Goal: Information Seeking & Learning: Learn about a topic

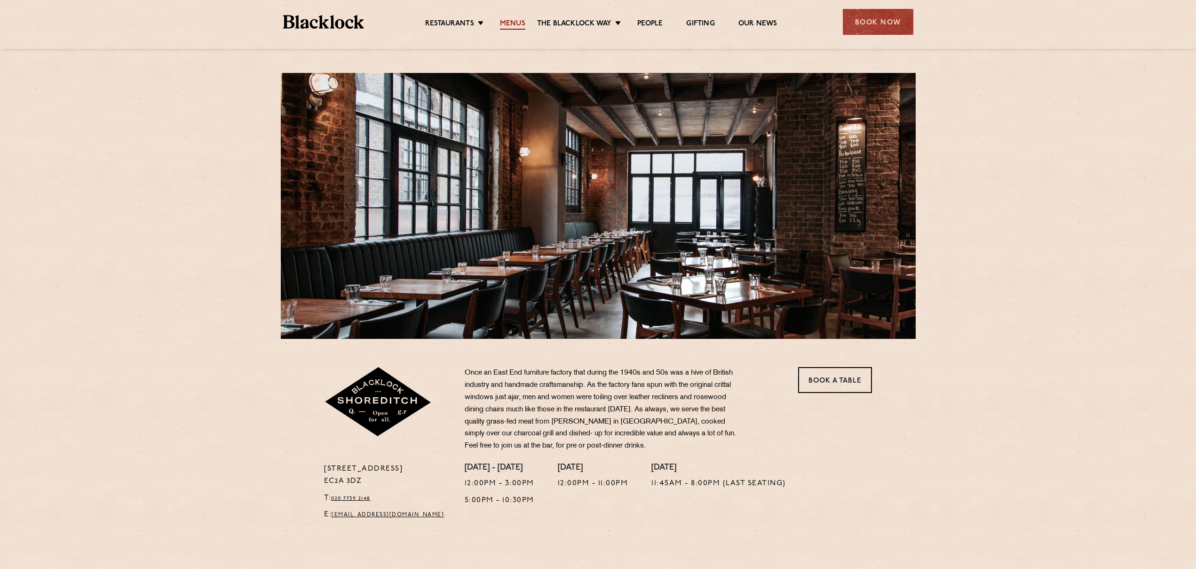
click at [510, 22] on link "Menus" at bounding box center [512, 24] width 25 height 10
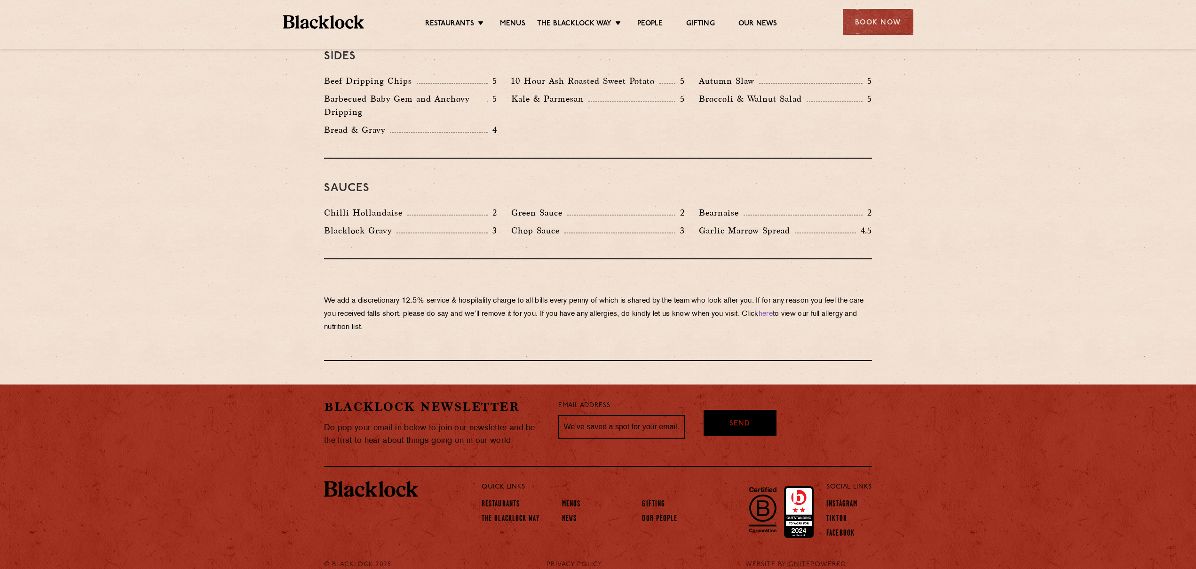
scroll to position [1459, 0]
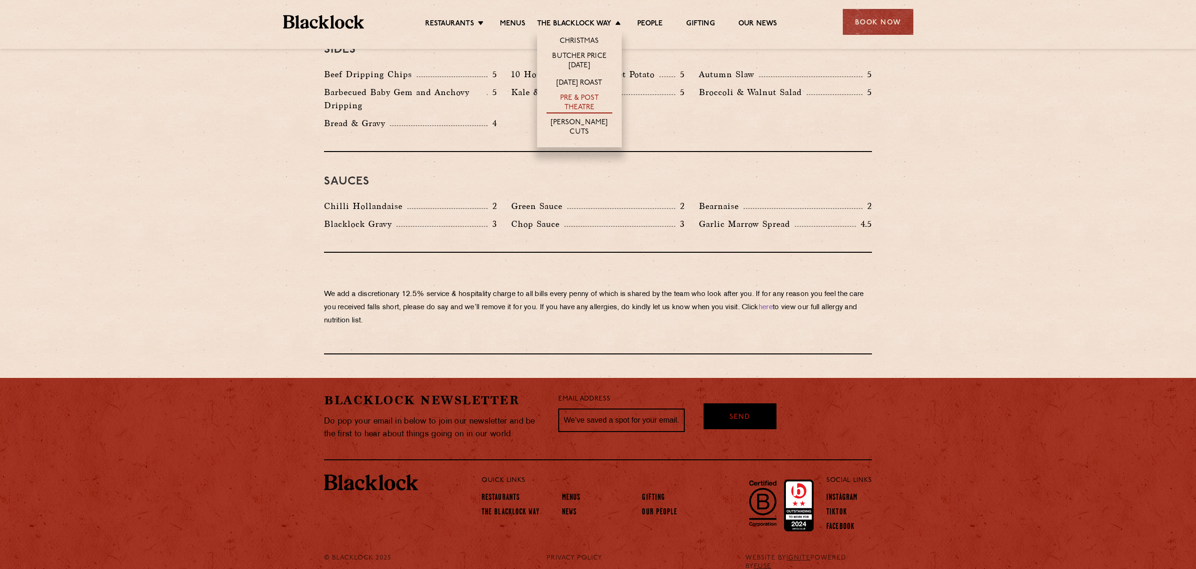
click at [588, 106] on link "Pre & Post Theatre" at bounding box center [579, 104] width 66 height 20
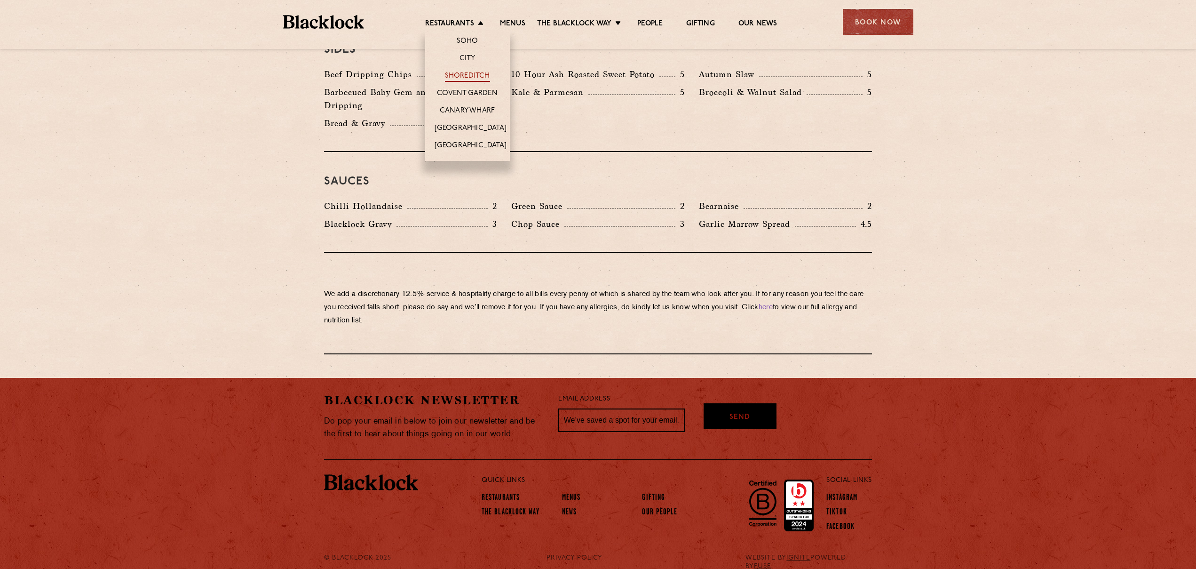
click at [472, 73] on link "Shoreditch" at bounding box center [467, 76] width 45 height 10
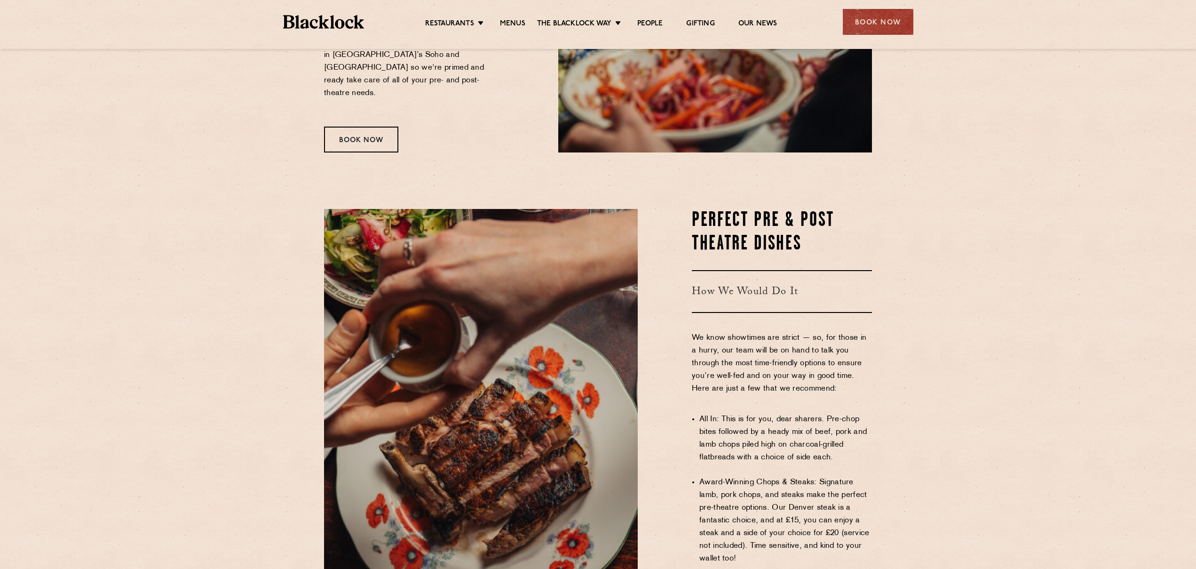
scroll to position [329, 0]
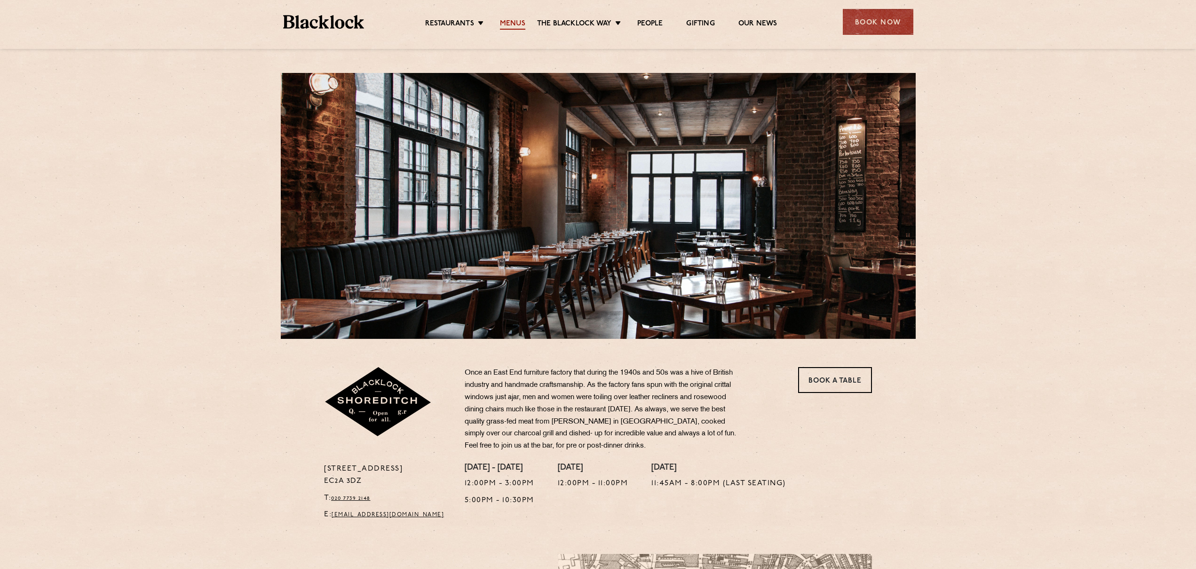
click at [514, 26] on link "Menus" at bounding box center [512, 24] width 25 height 10
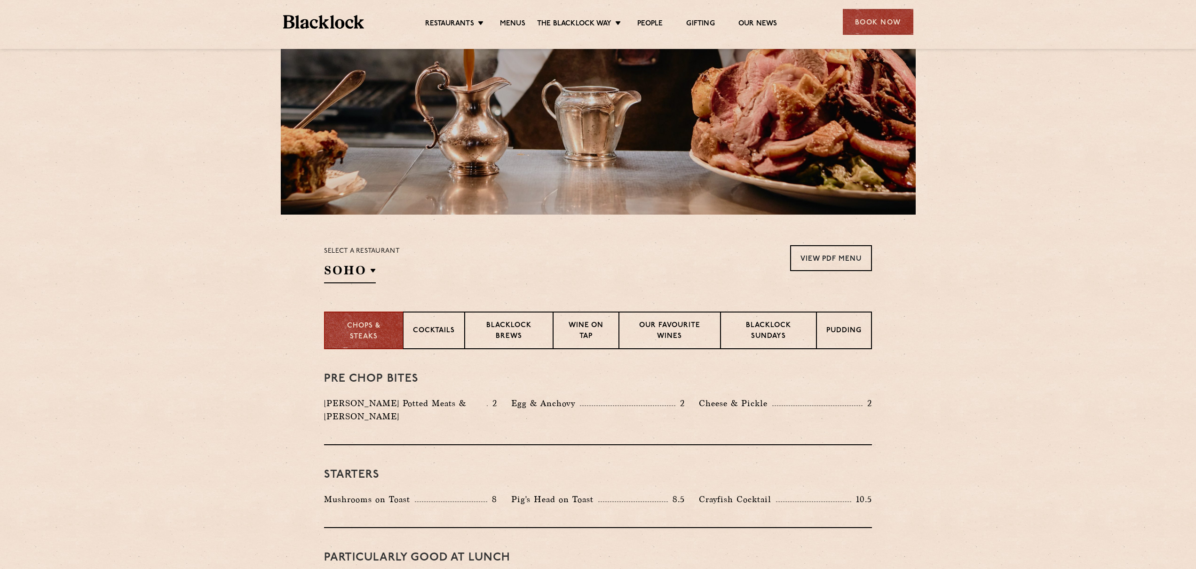
scroll to position [141, 0]
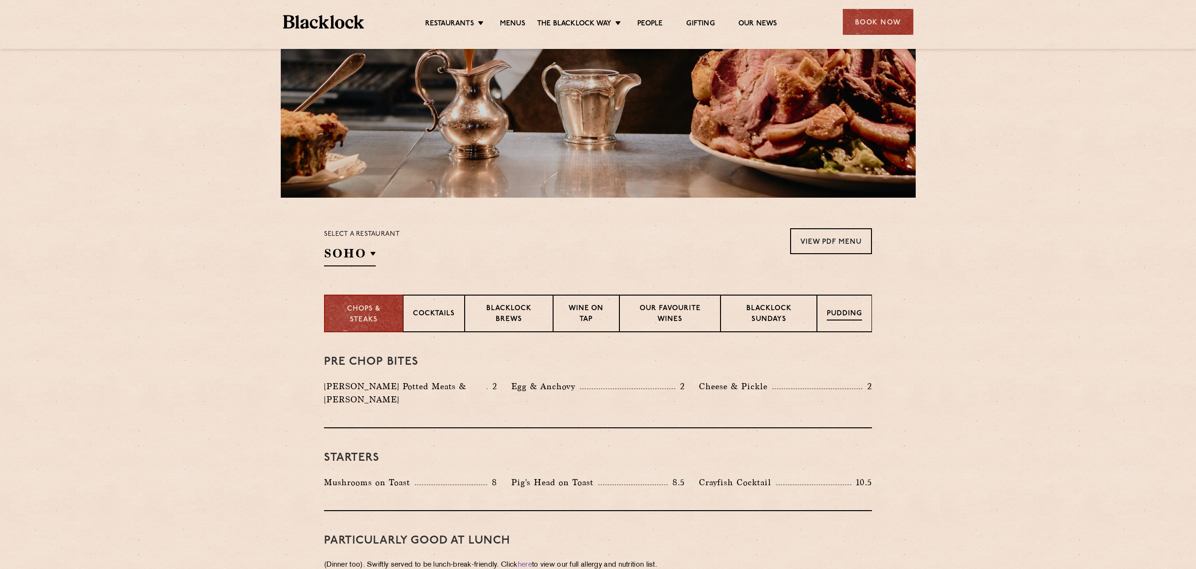
click at [838, 314] on p "Pudding" at bounding box center [844, 314] width 35 height 12
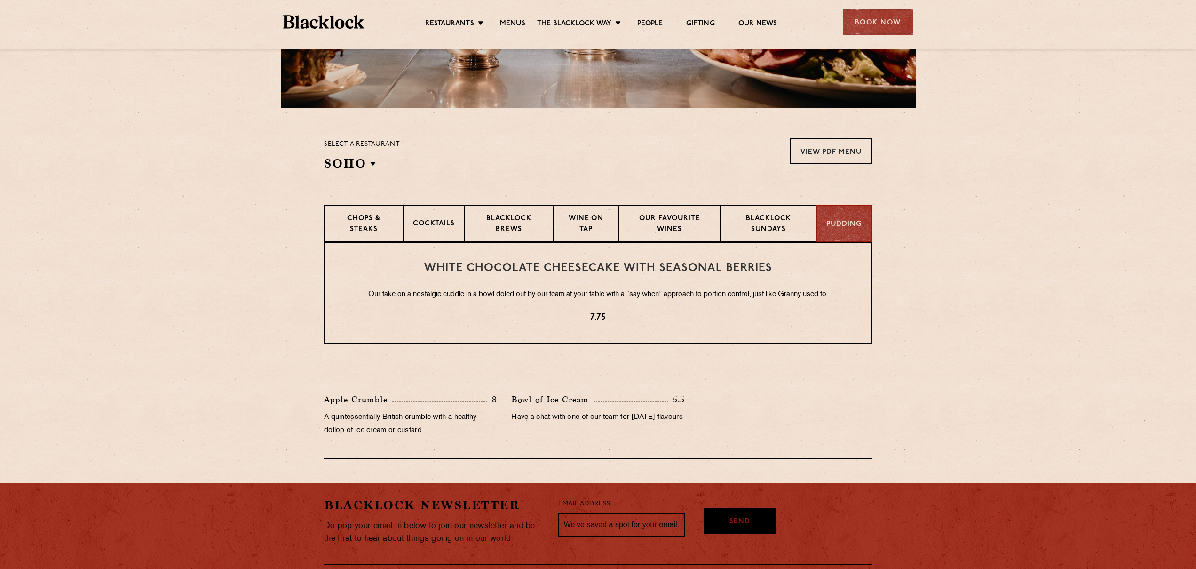
scroll to position [235, 0]
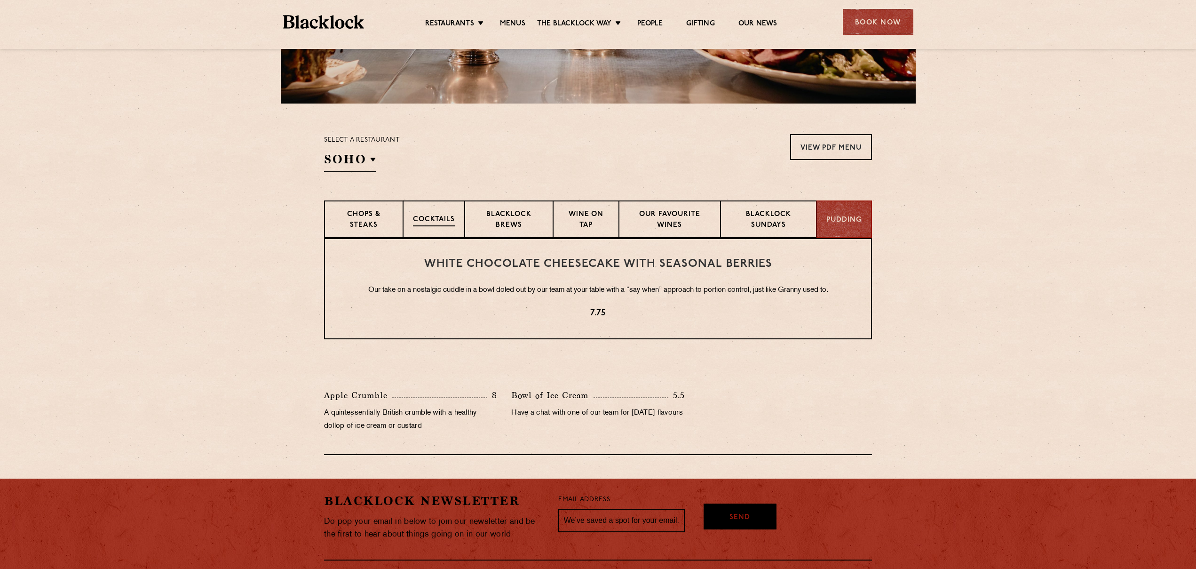
click at [438, 224] on p "Cocktails" at bounding box center [434, 220] width 42 height 12
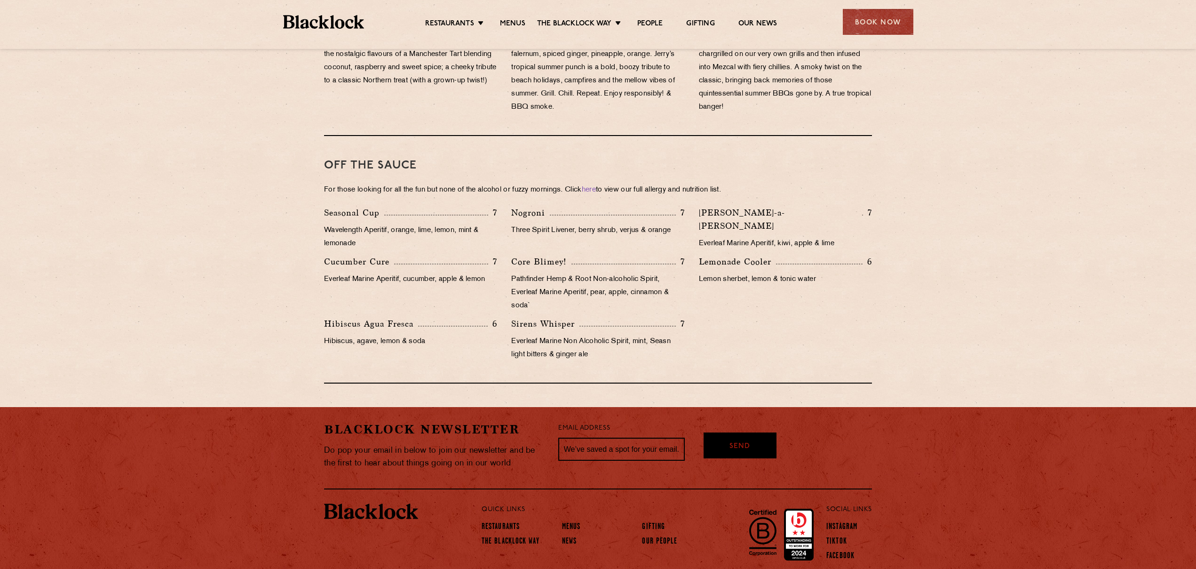
scroll to position [873, 0]
